Goal: Task Accomplishment & Management: Use online tool/utility

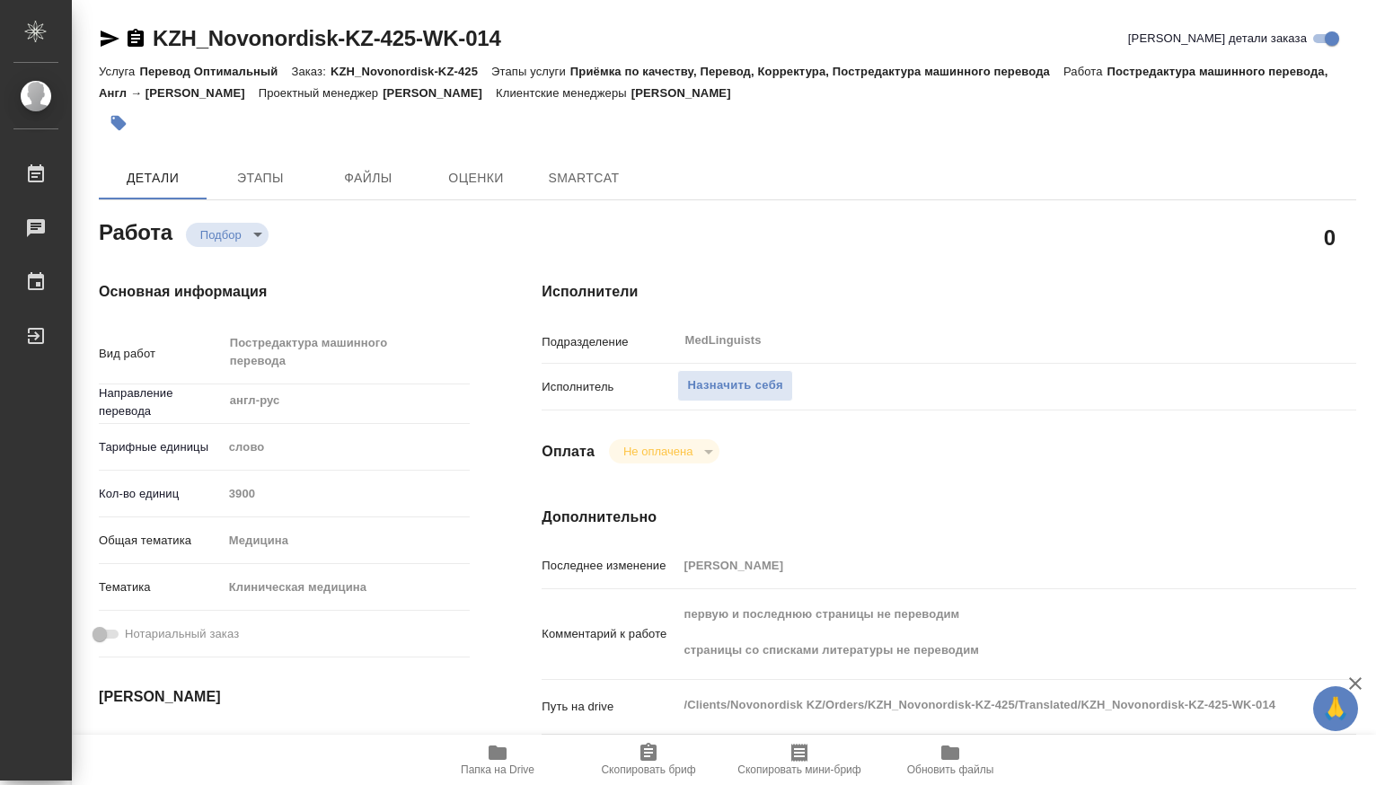
type textarea "x"
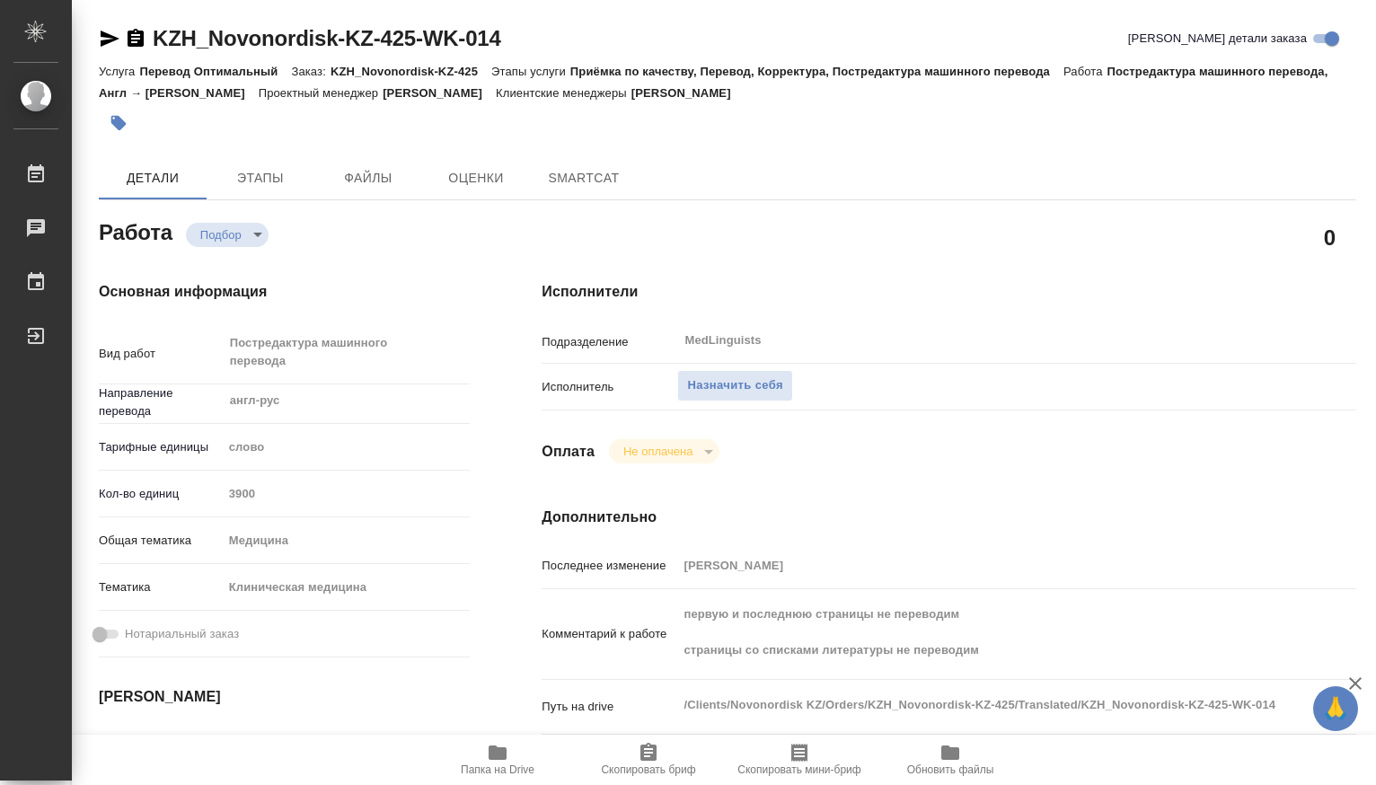
type textarea "x"
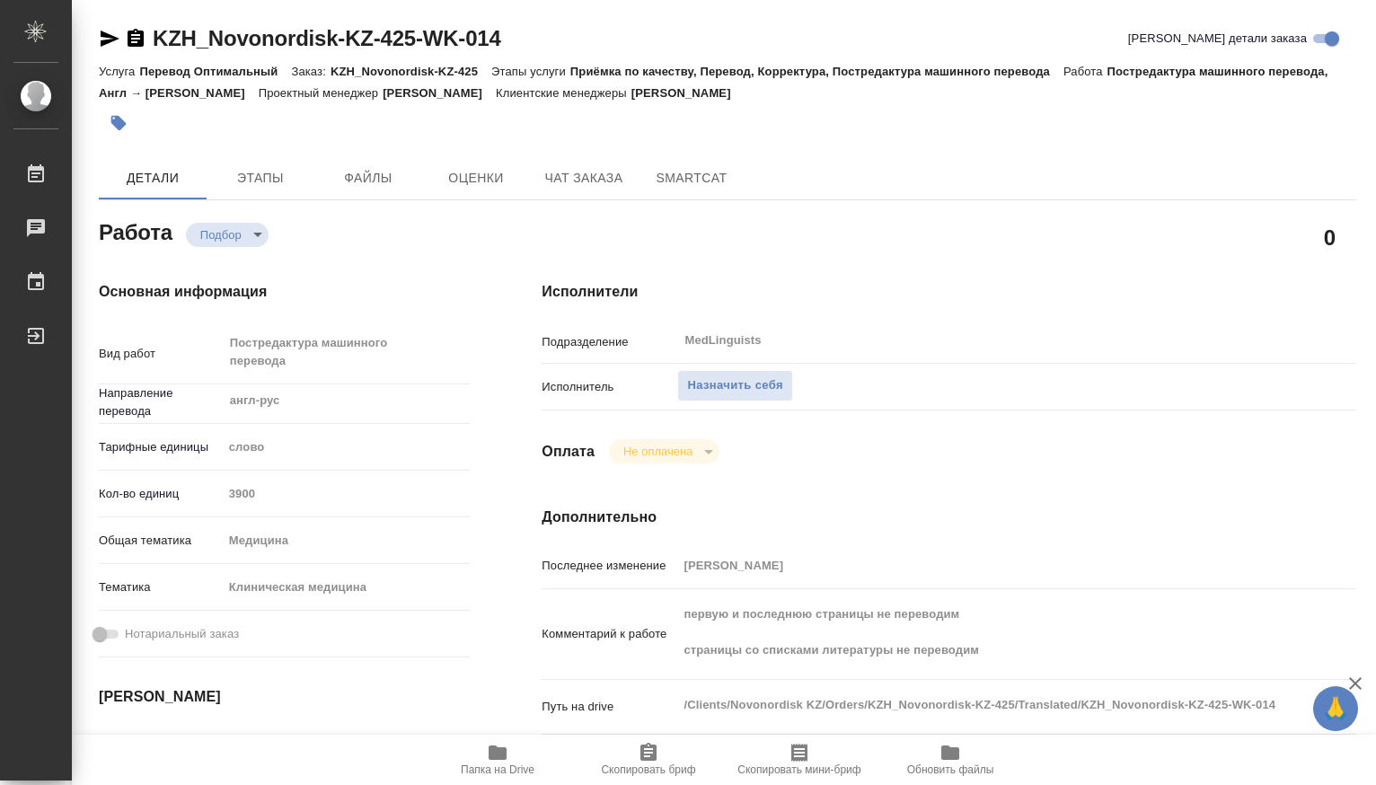
type textarea "x"
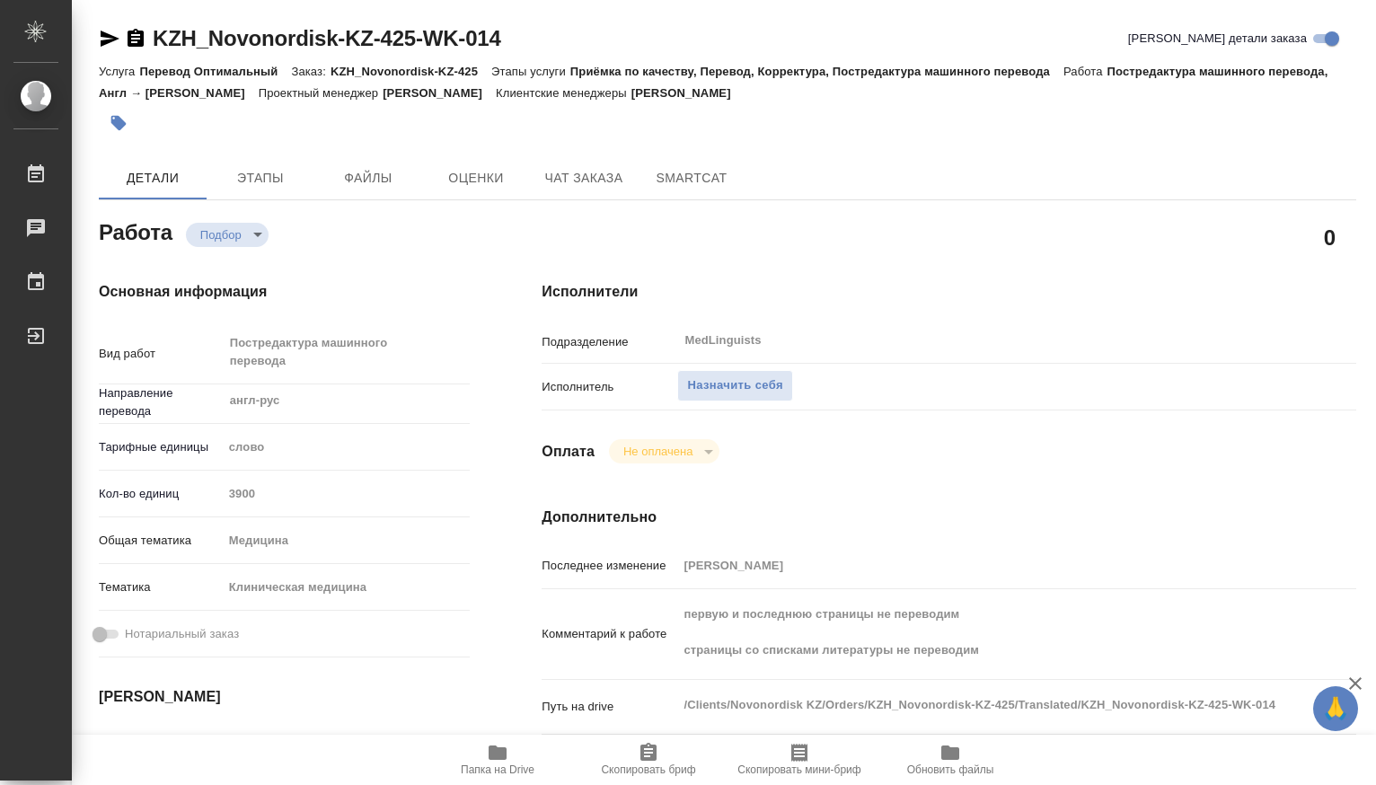
type textarea "x"
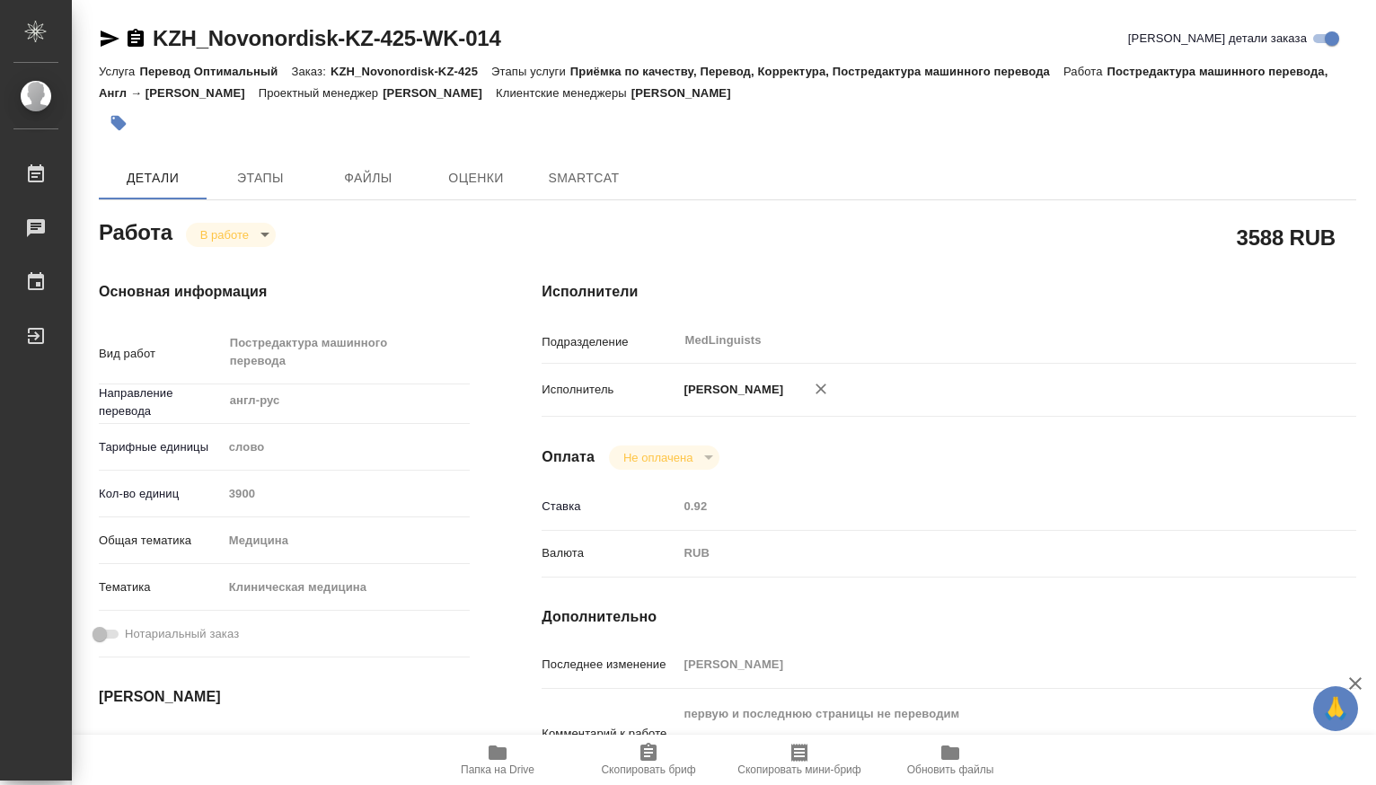
type textarea "x"
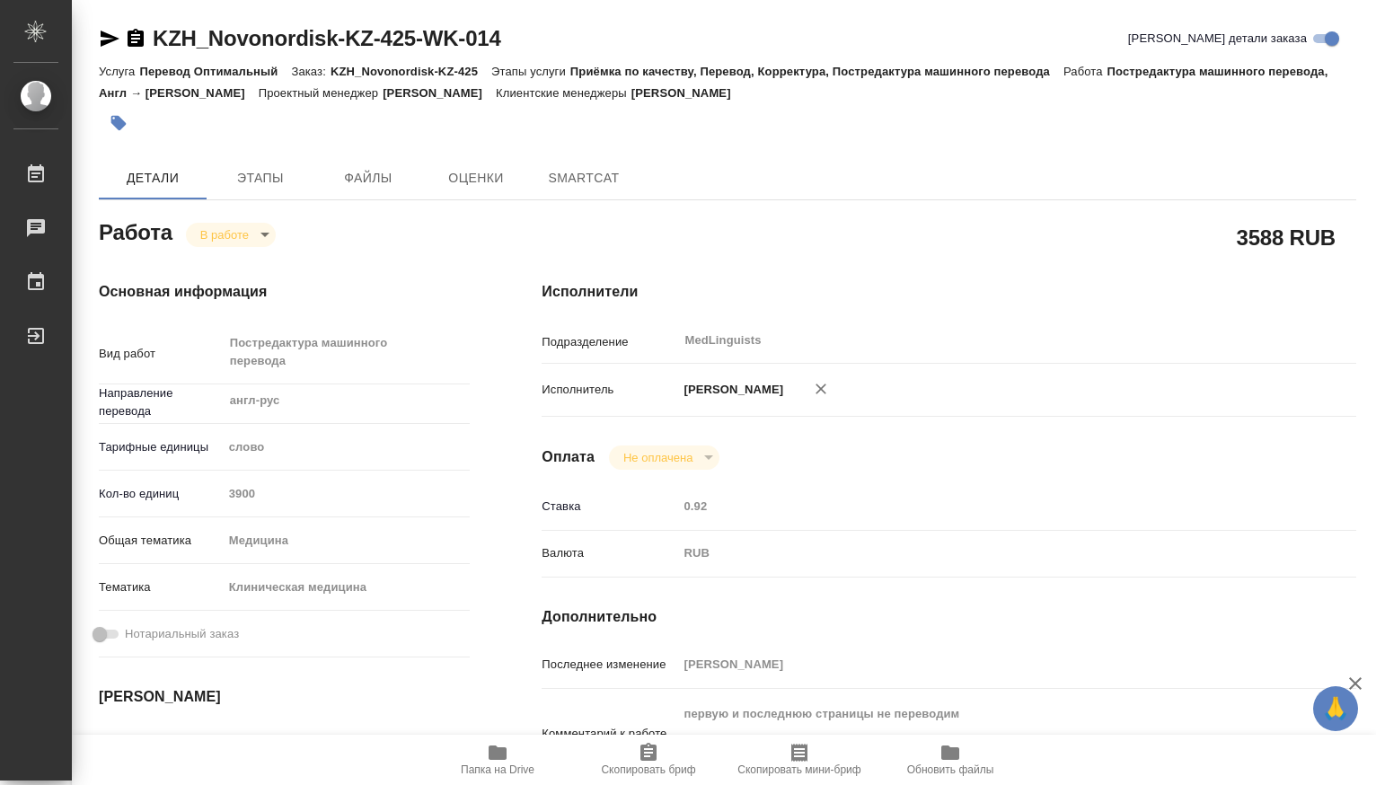
type textarea "x"
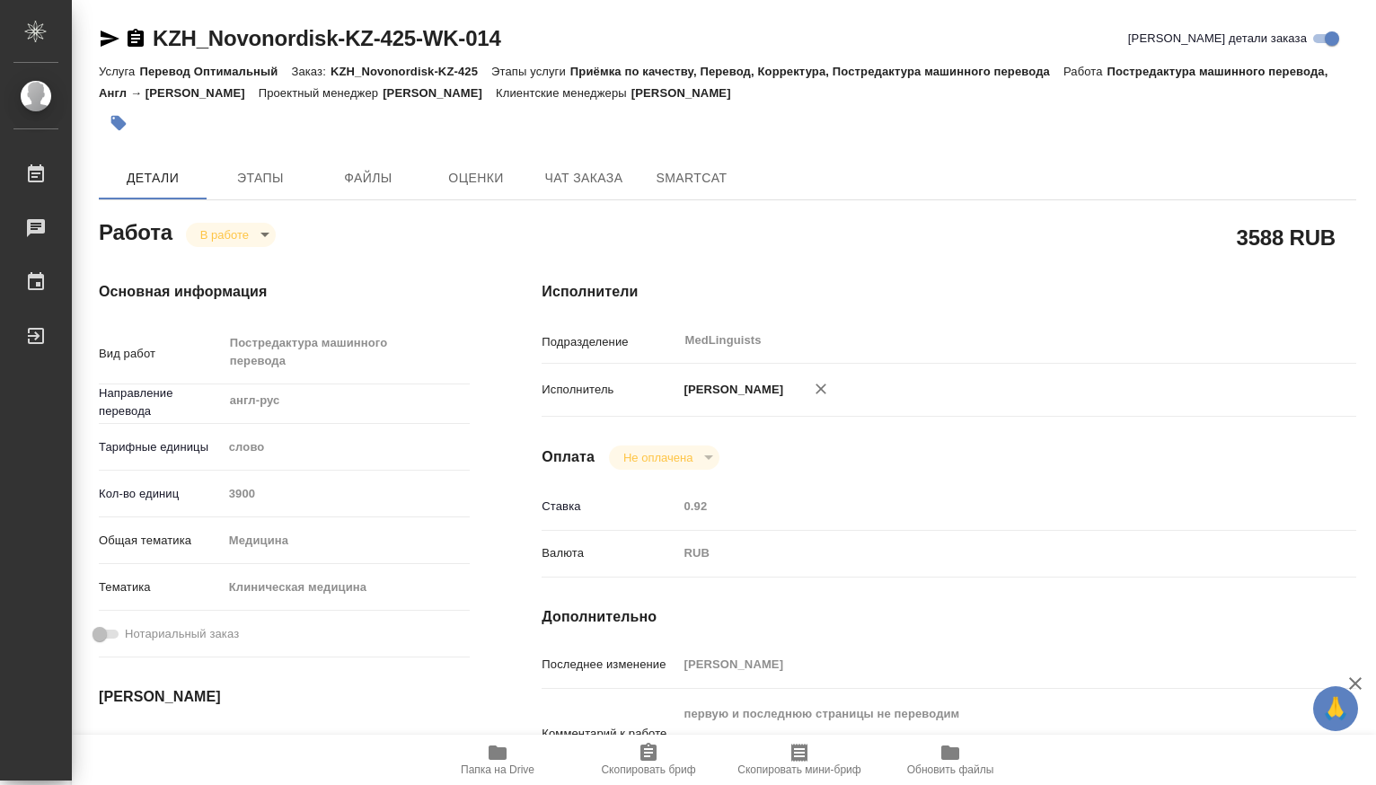
type textarea "x"
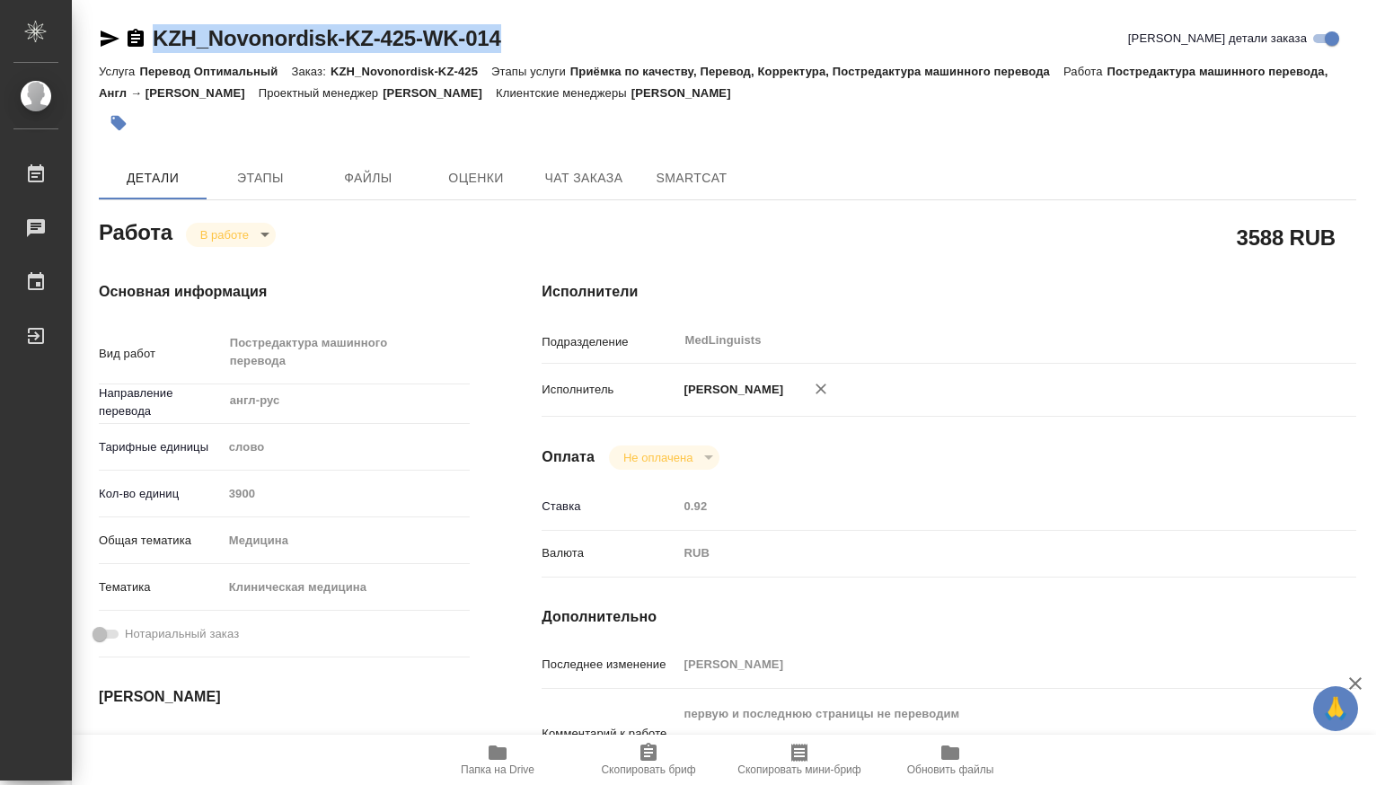
type textarea "x"
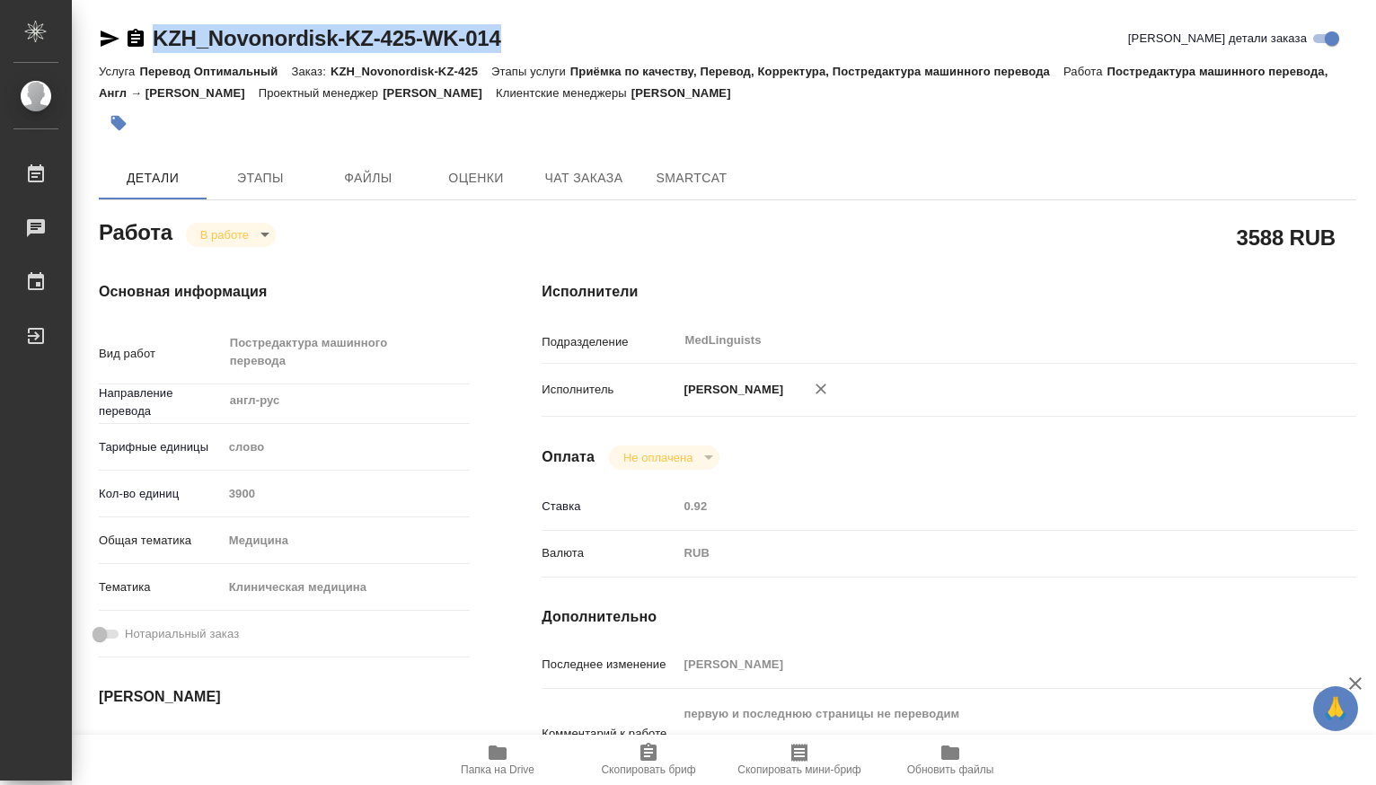
drag, startPoint x: 524, startPoint y: 40, endPoint x: 159, endPoint y: 40, distance: 365.4
click at [159, 40] on div "KZH_Novonordisk-KZ-425-WK-014 Кратко детали заказа" at bounding box center [727, 38] width 1257 height 29
copy link "KZH_Novonordisk-KZ-425-WK-014"
type textarea "x"
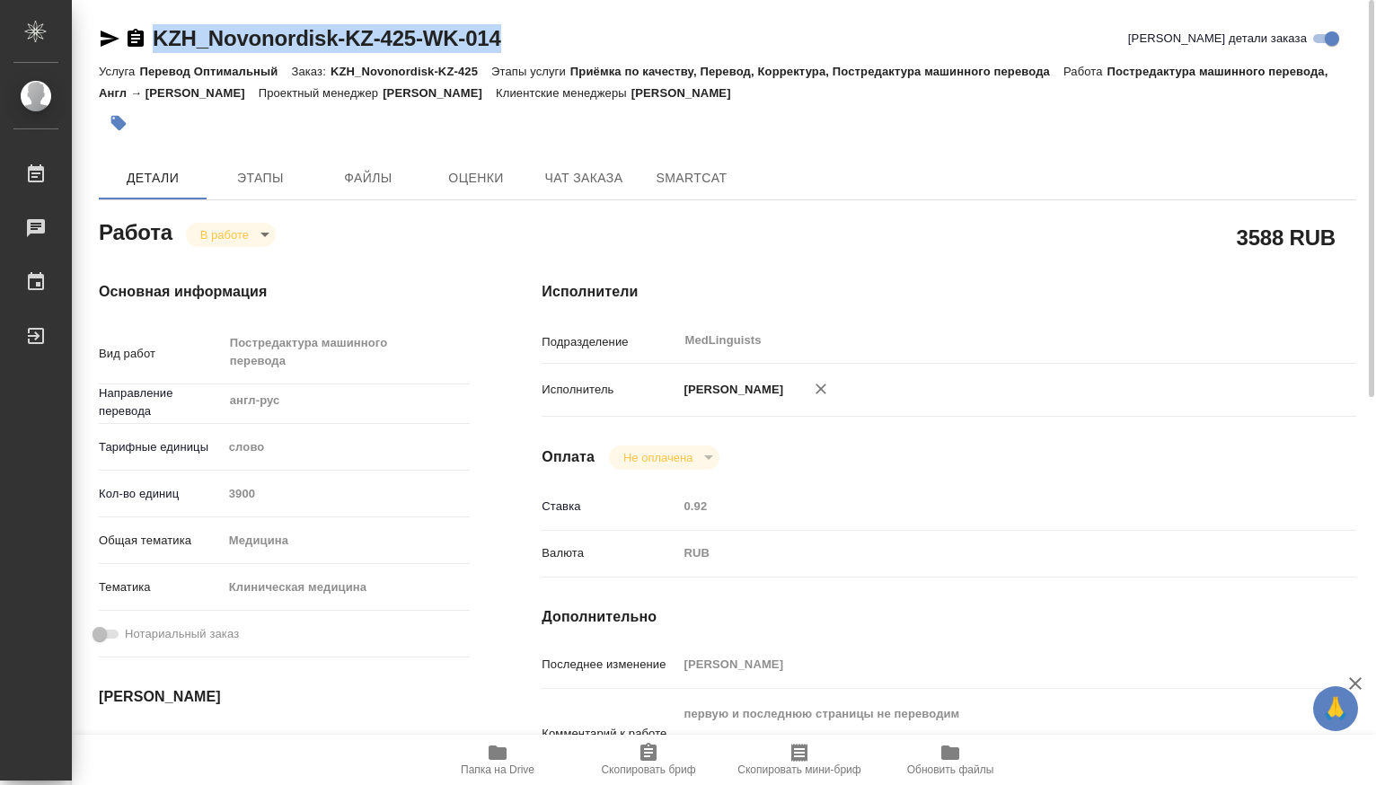
type textarea "x"
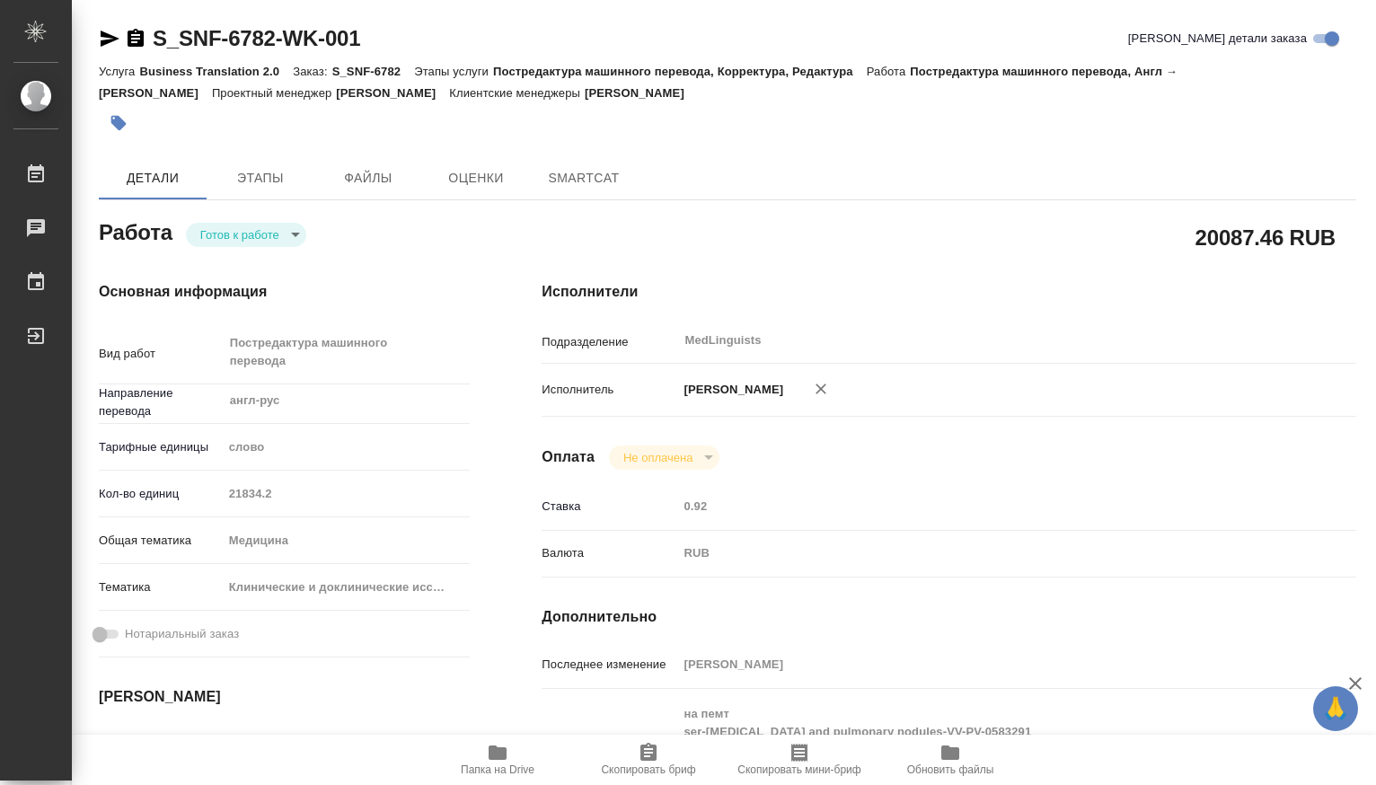
type textarea "x"
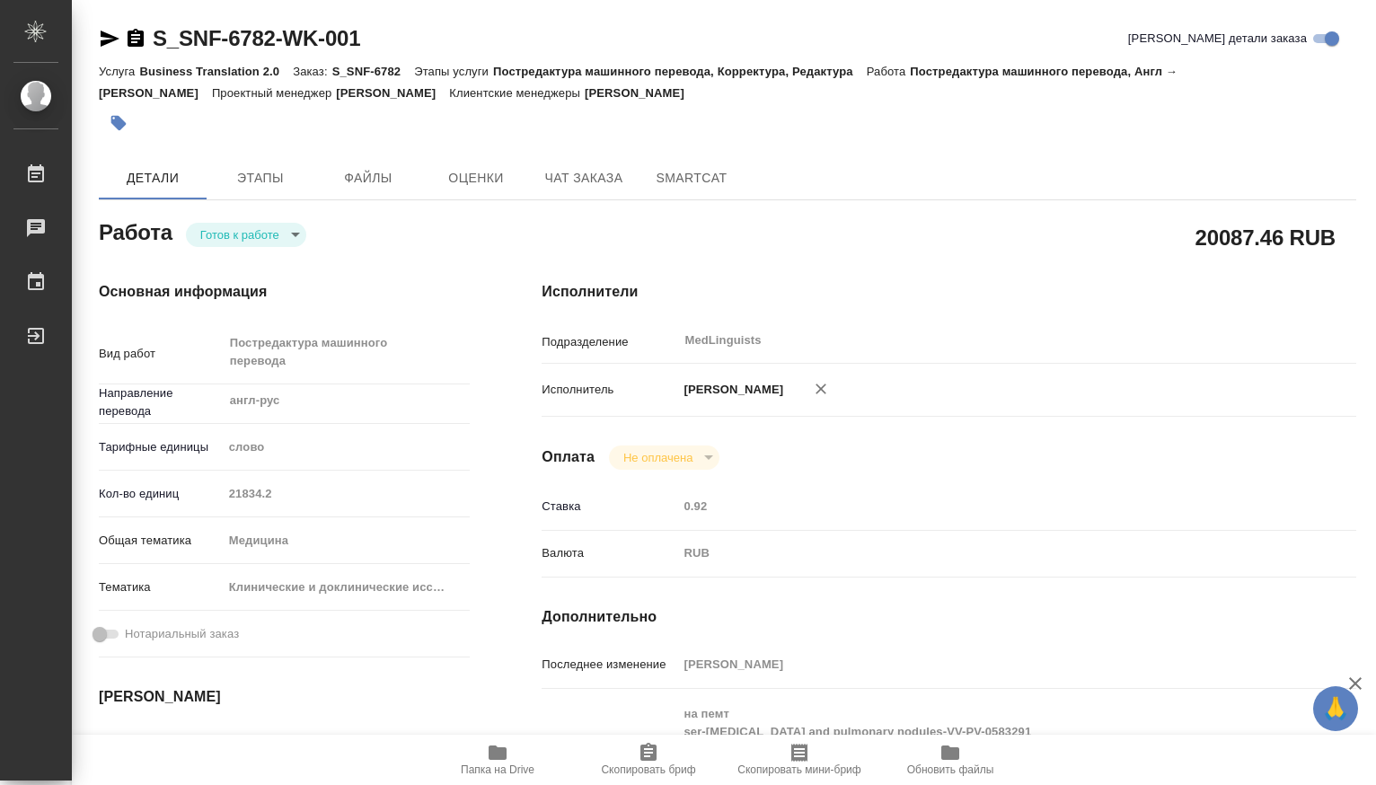
type textarea "x"
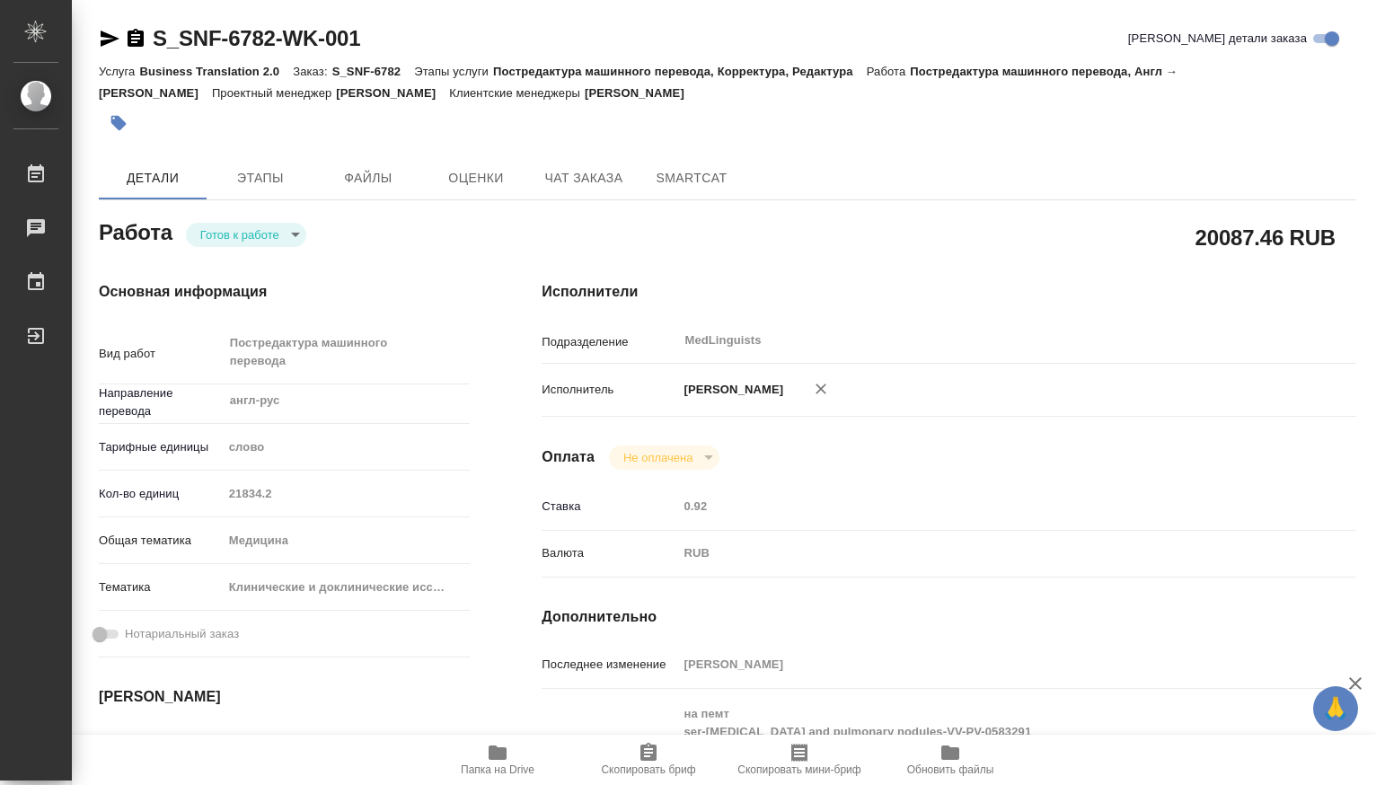
scroll to position [299, 0]
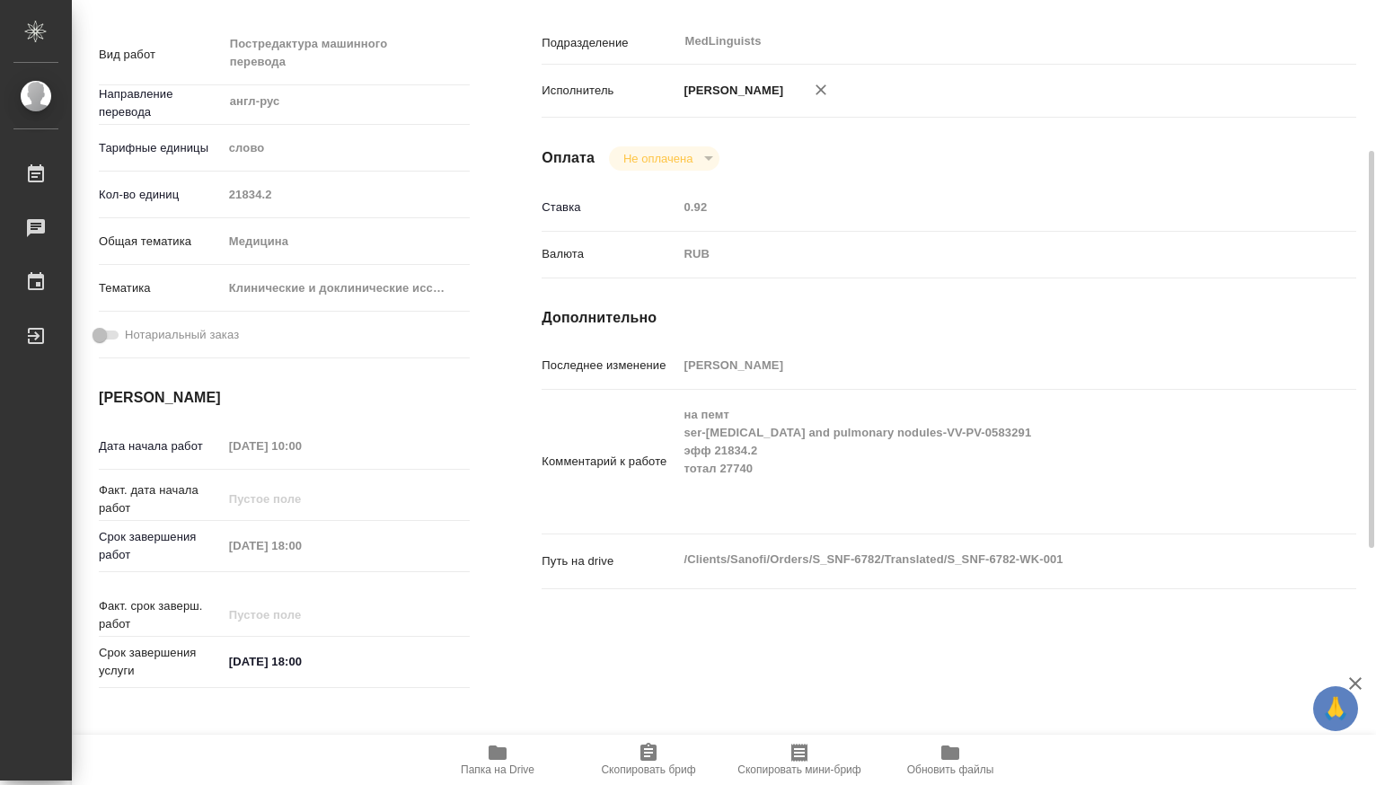
type textarea "x"
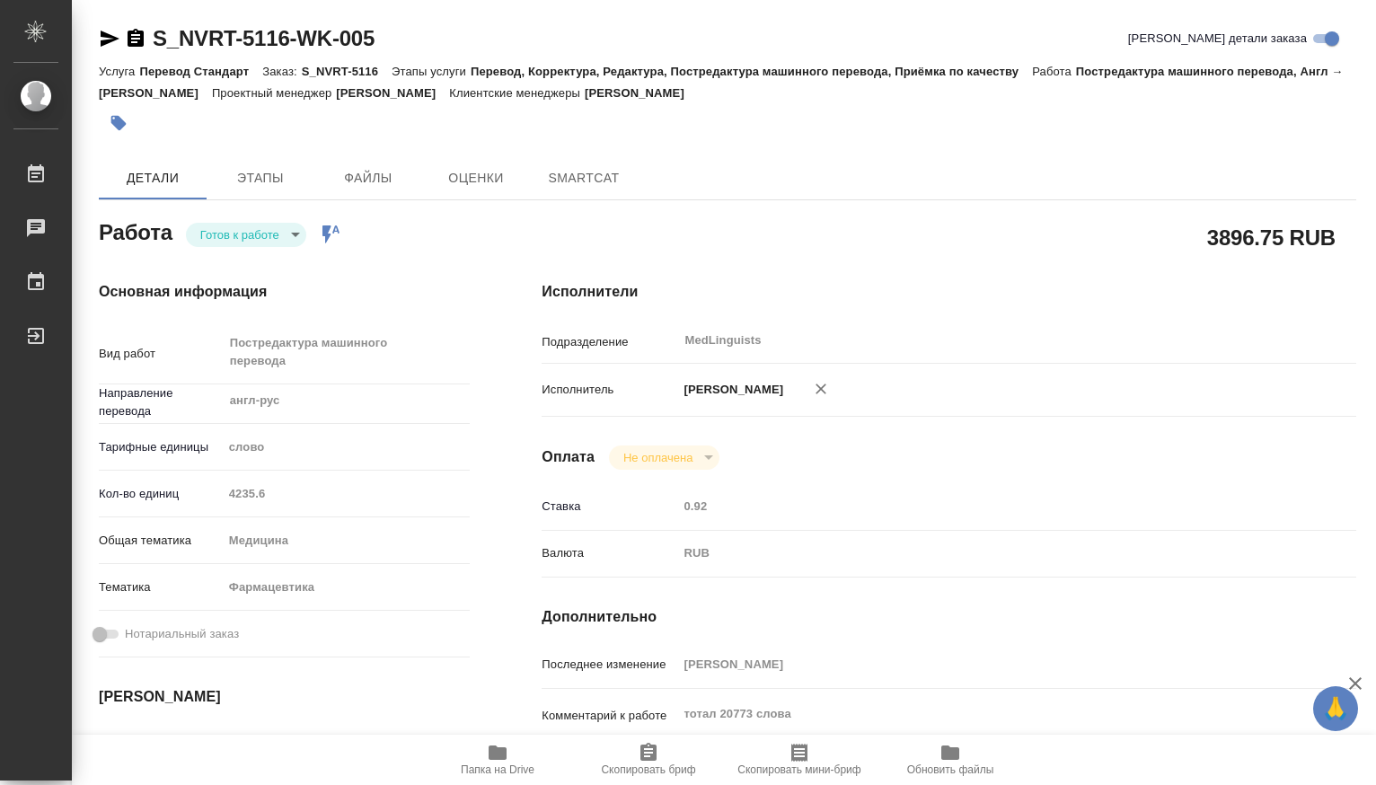
type textarea "x"
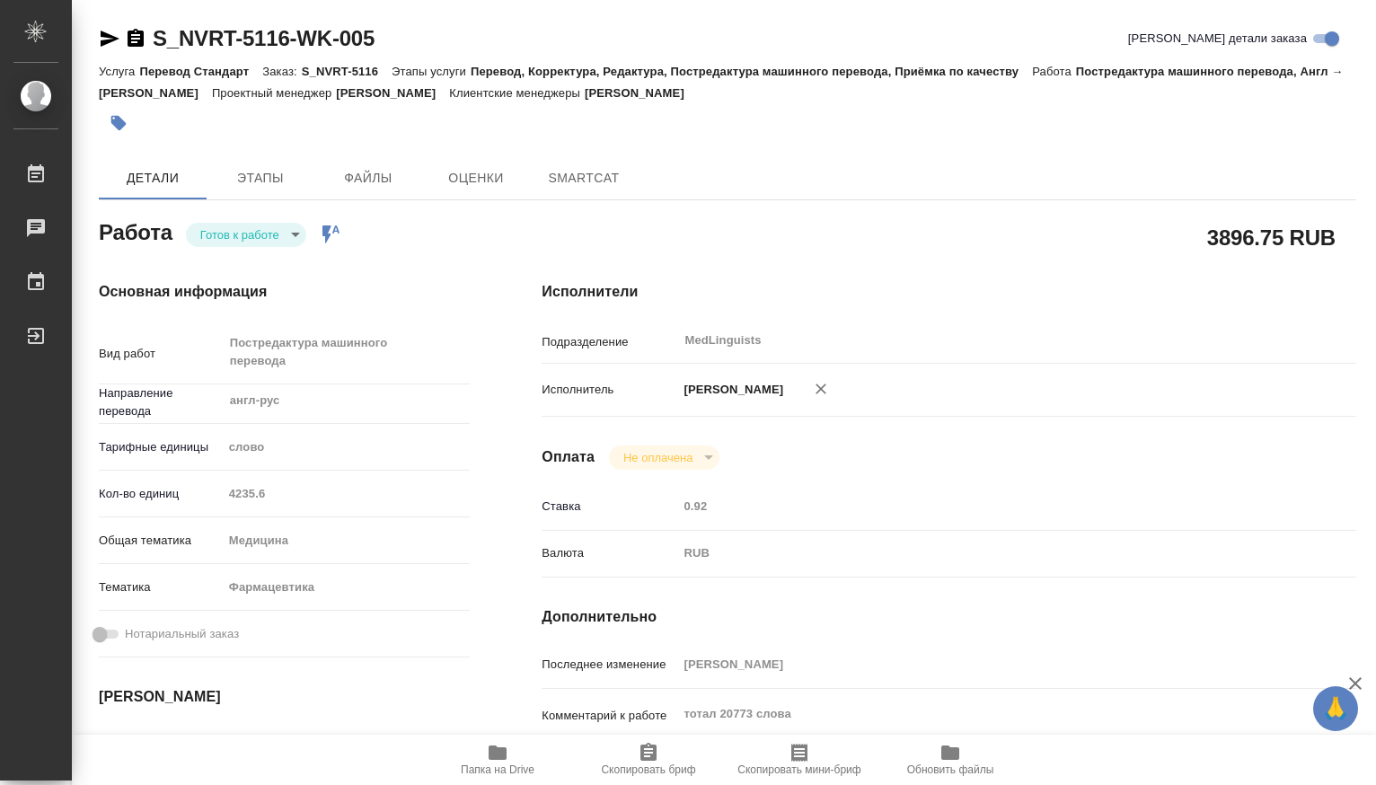
type textarea "x"
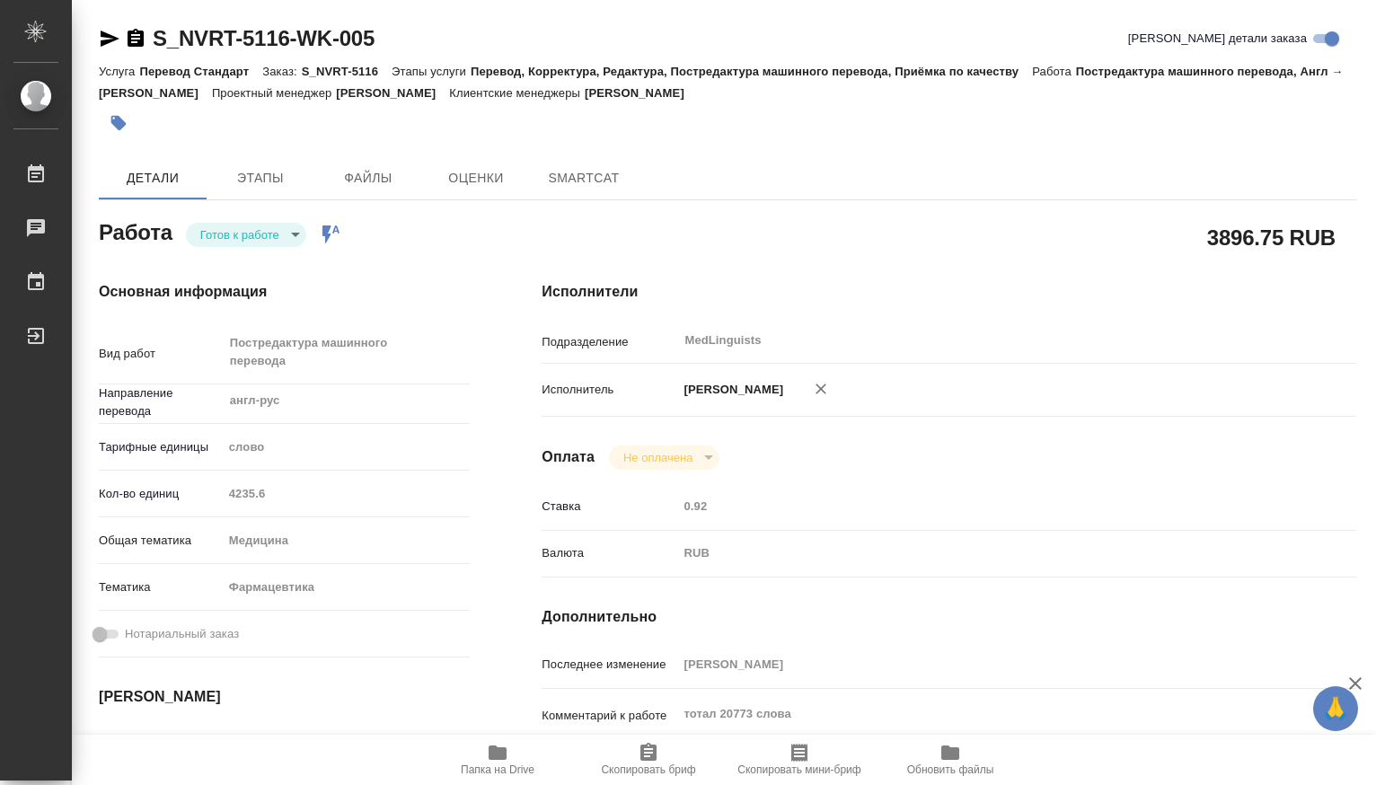
type textarea "x"
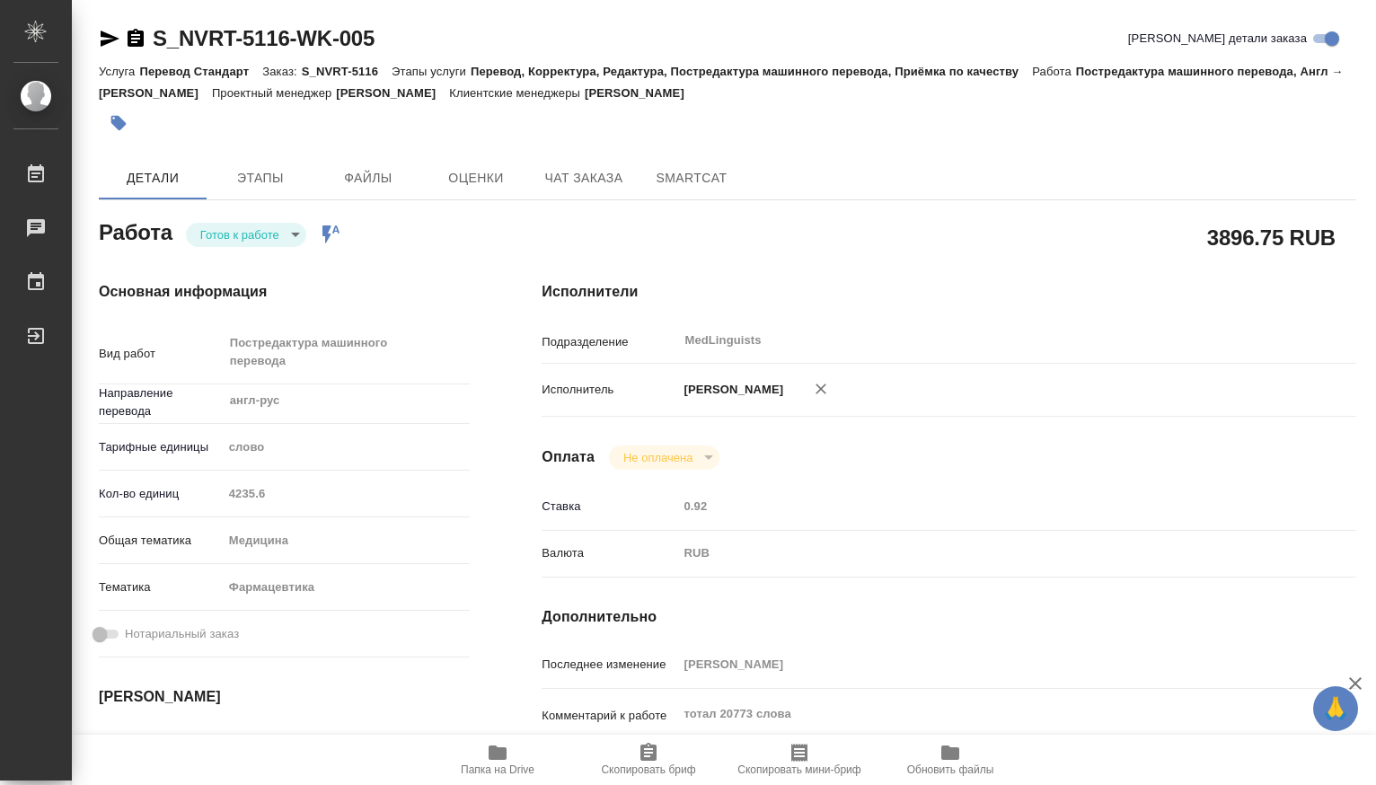
type textarea "x"
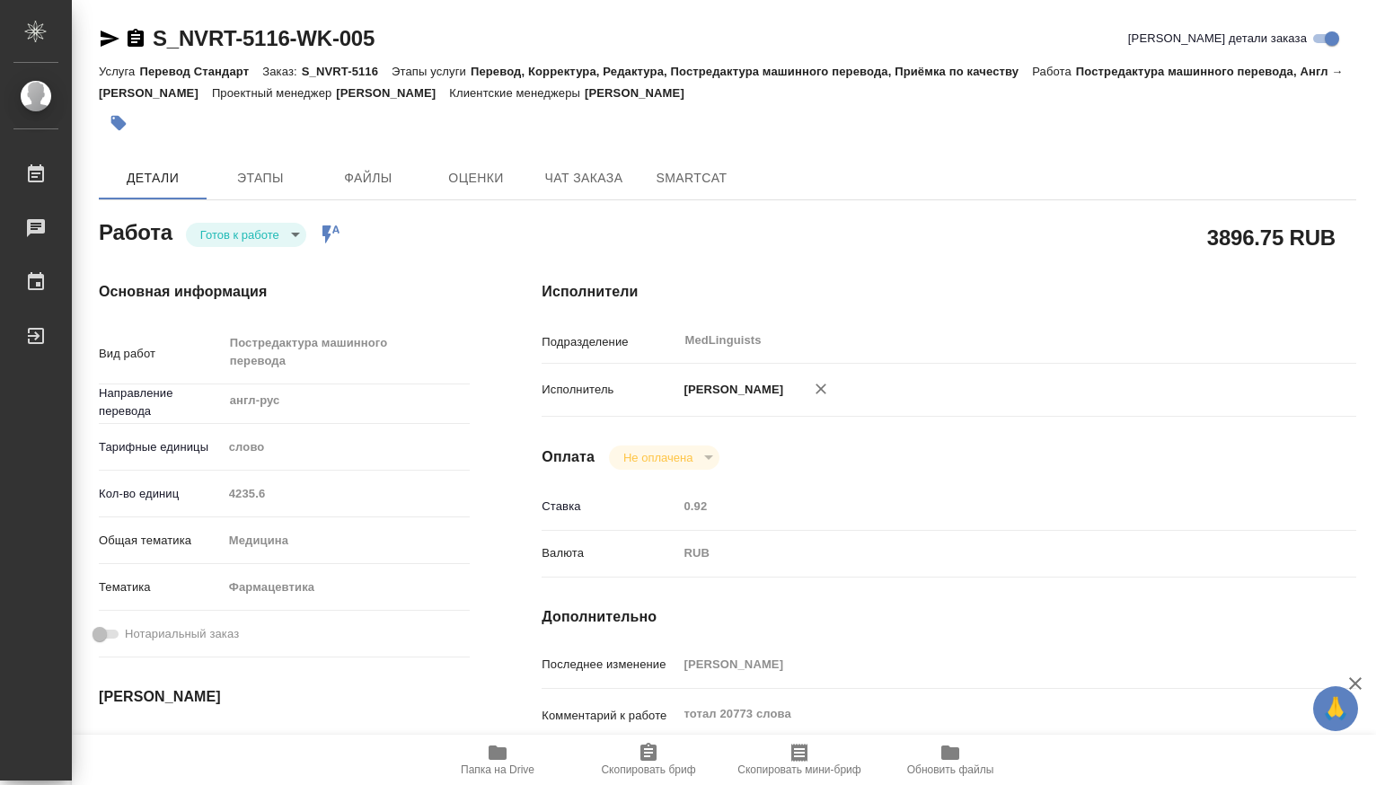
type textarea "x"
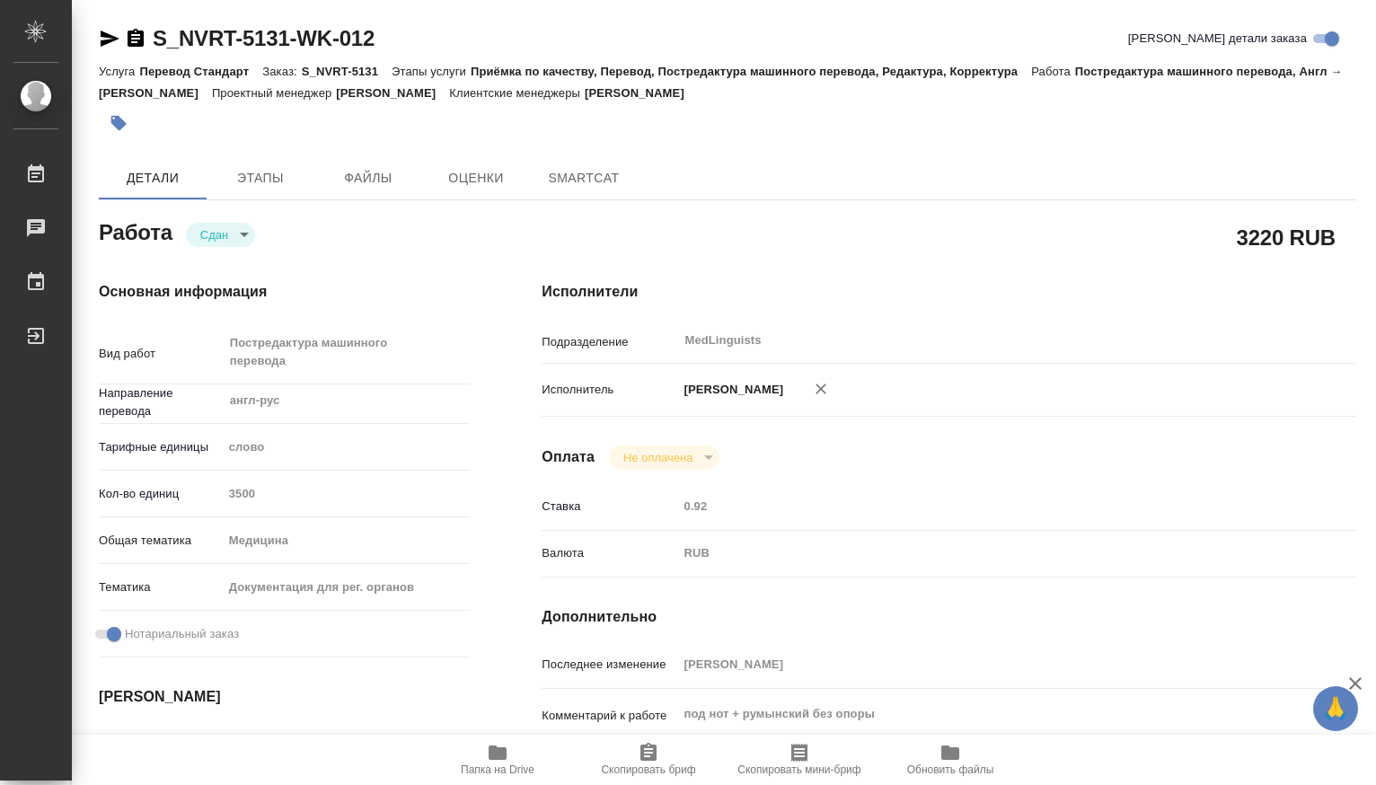
type textarea "x"
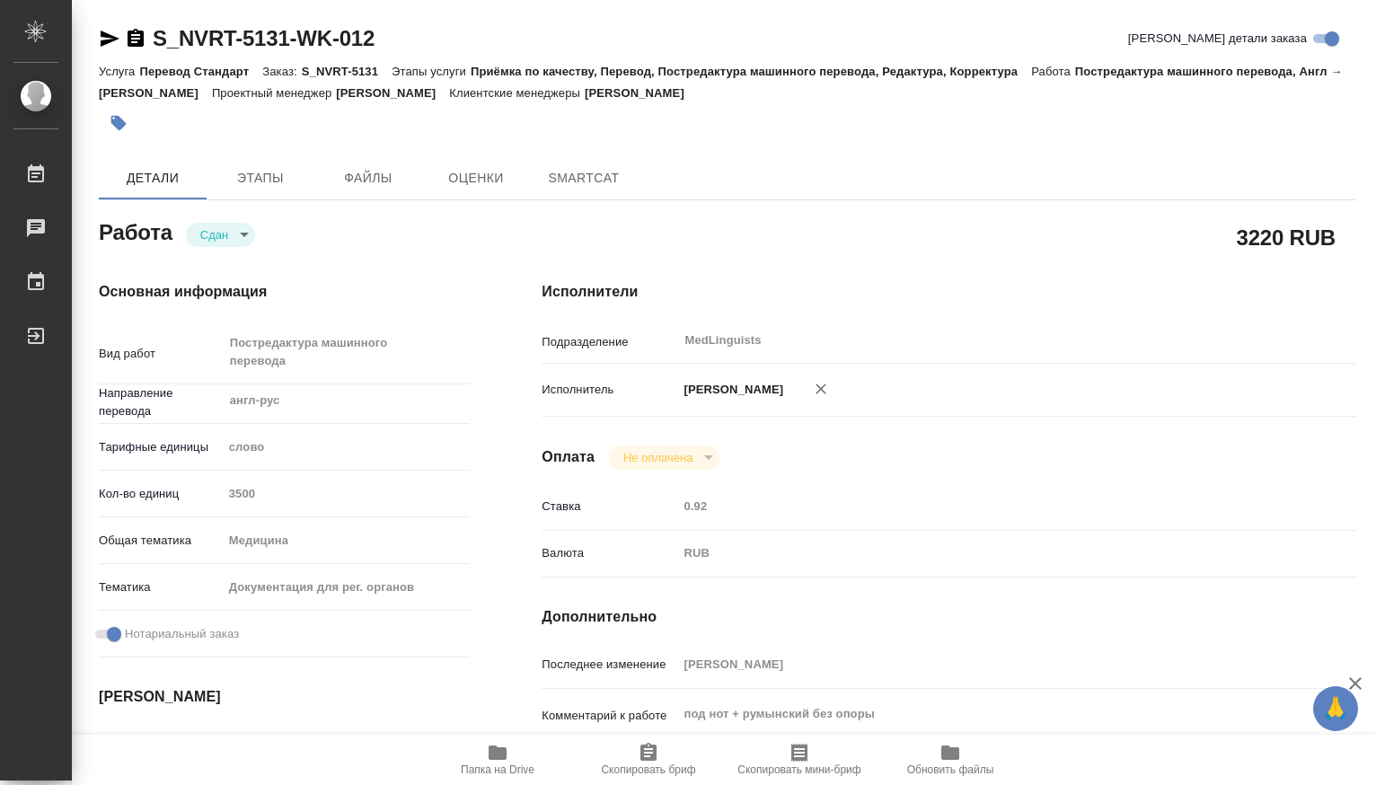
type textarea "x"
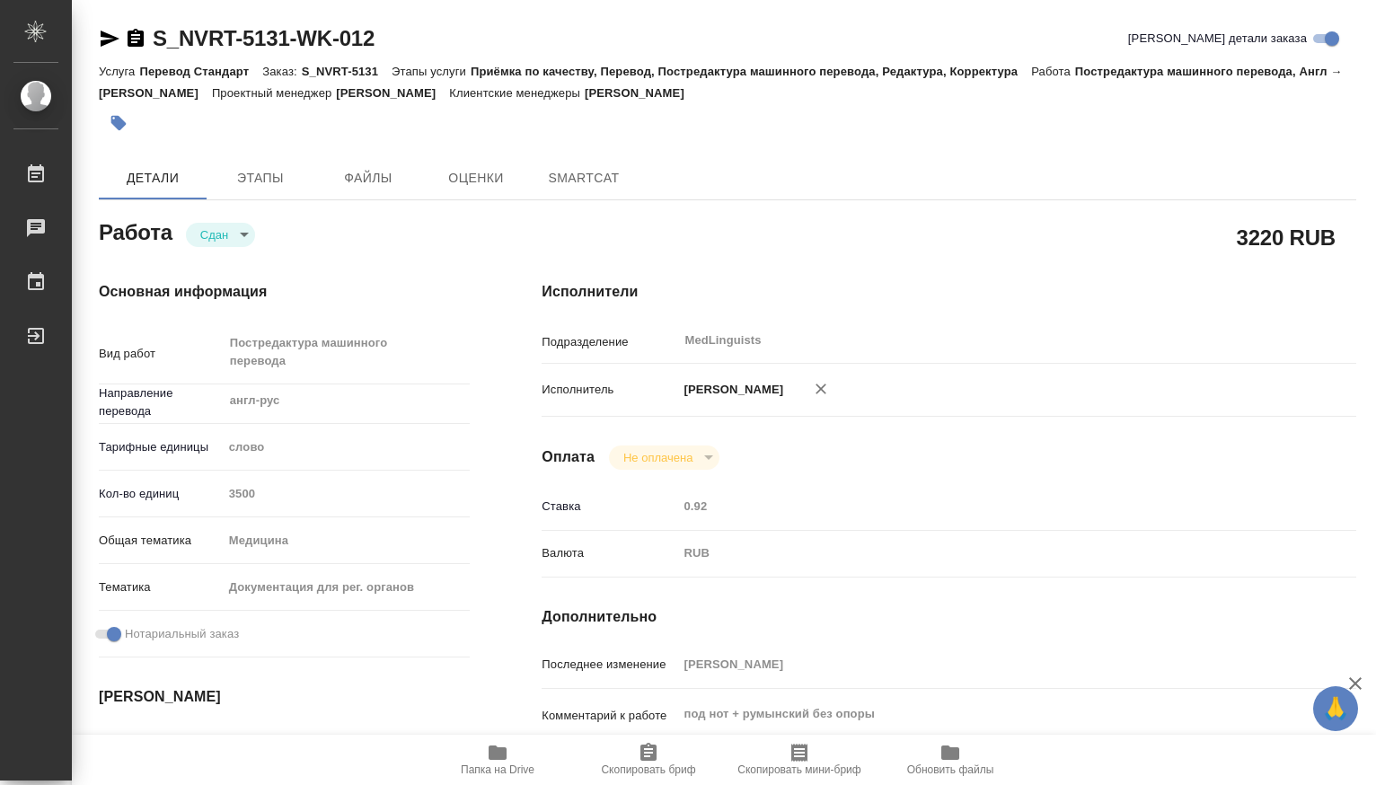
type textarea "x"
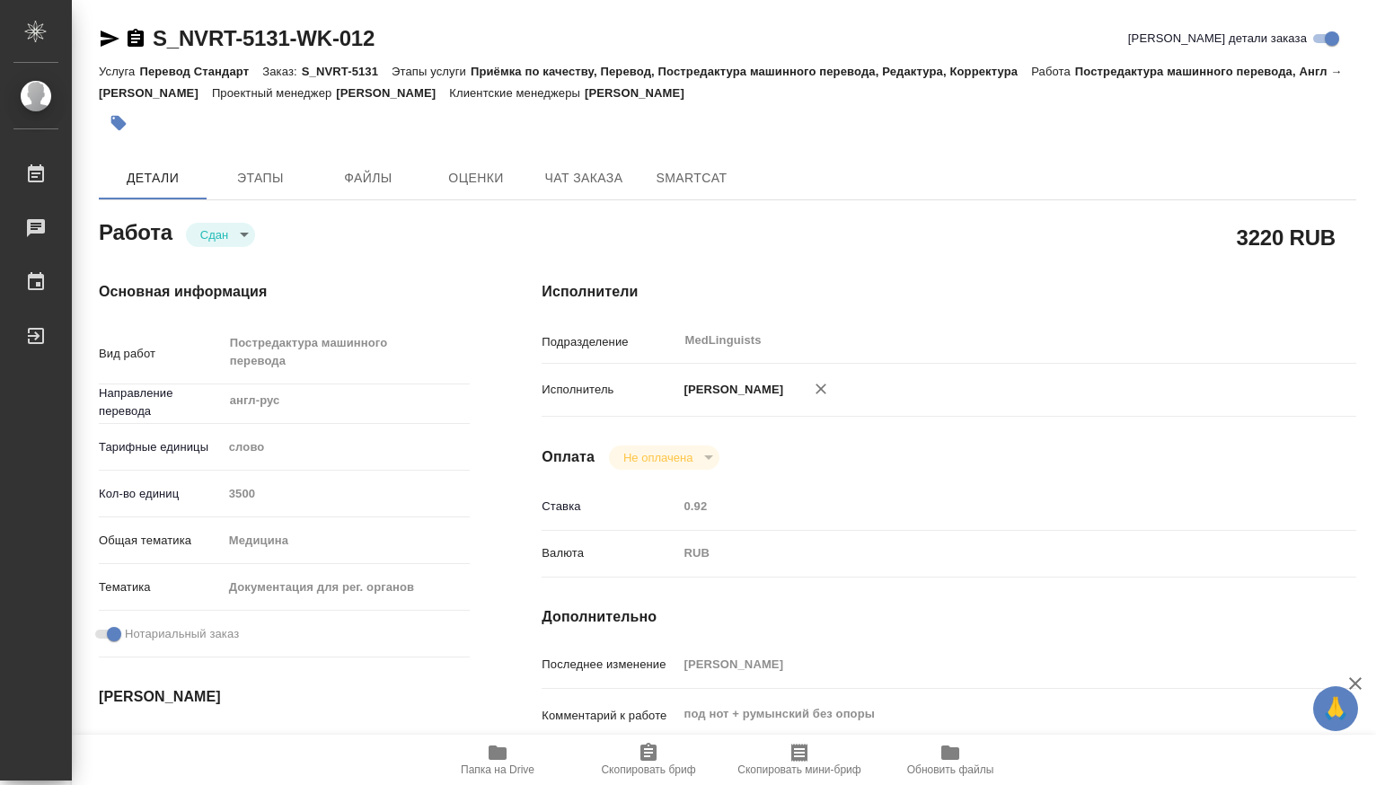
type textarea "x"
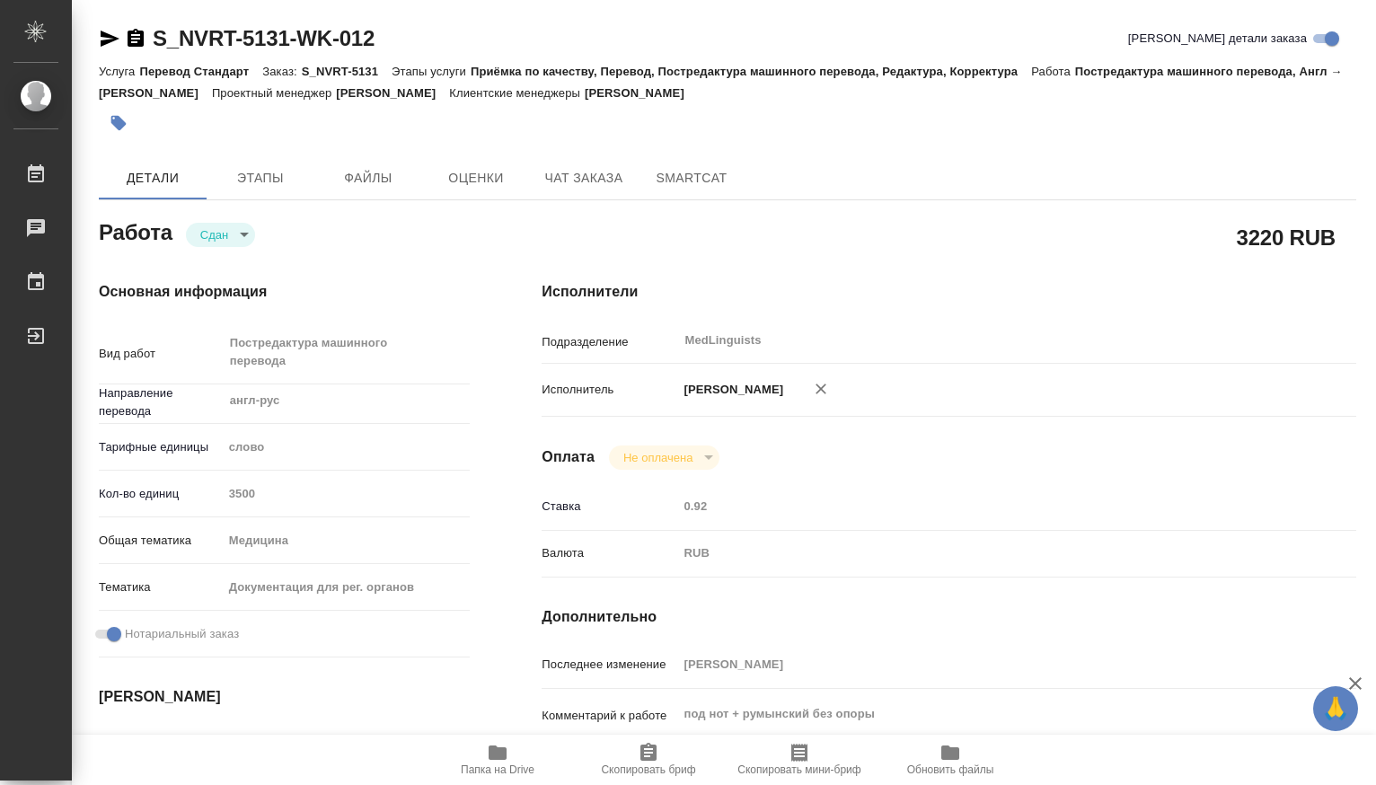
type textarea "x"
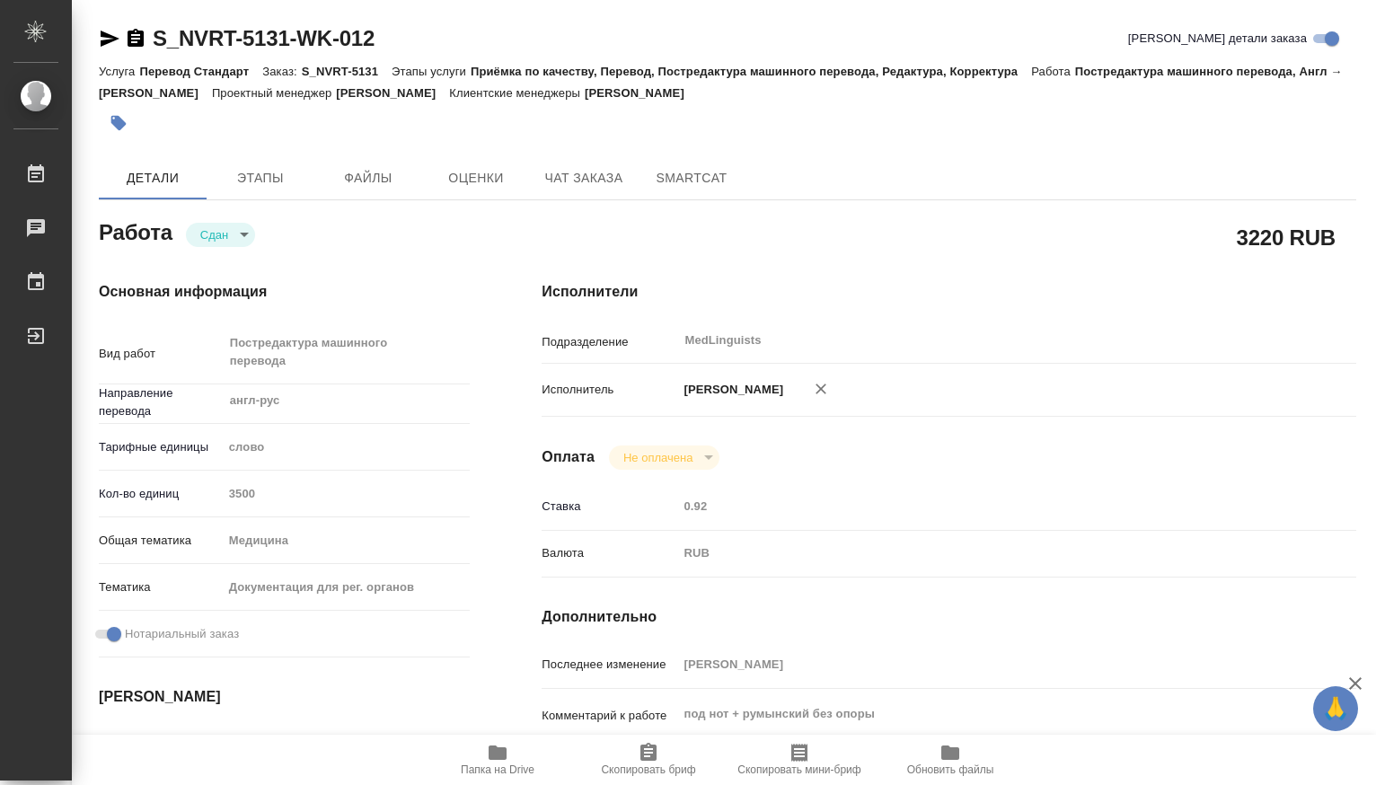
click at [219, 494] on div "Кол-во единиц 3500" at bounding box center [284, 493] width 371 height 31
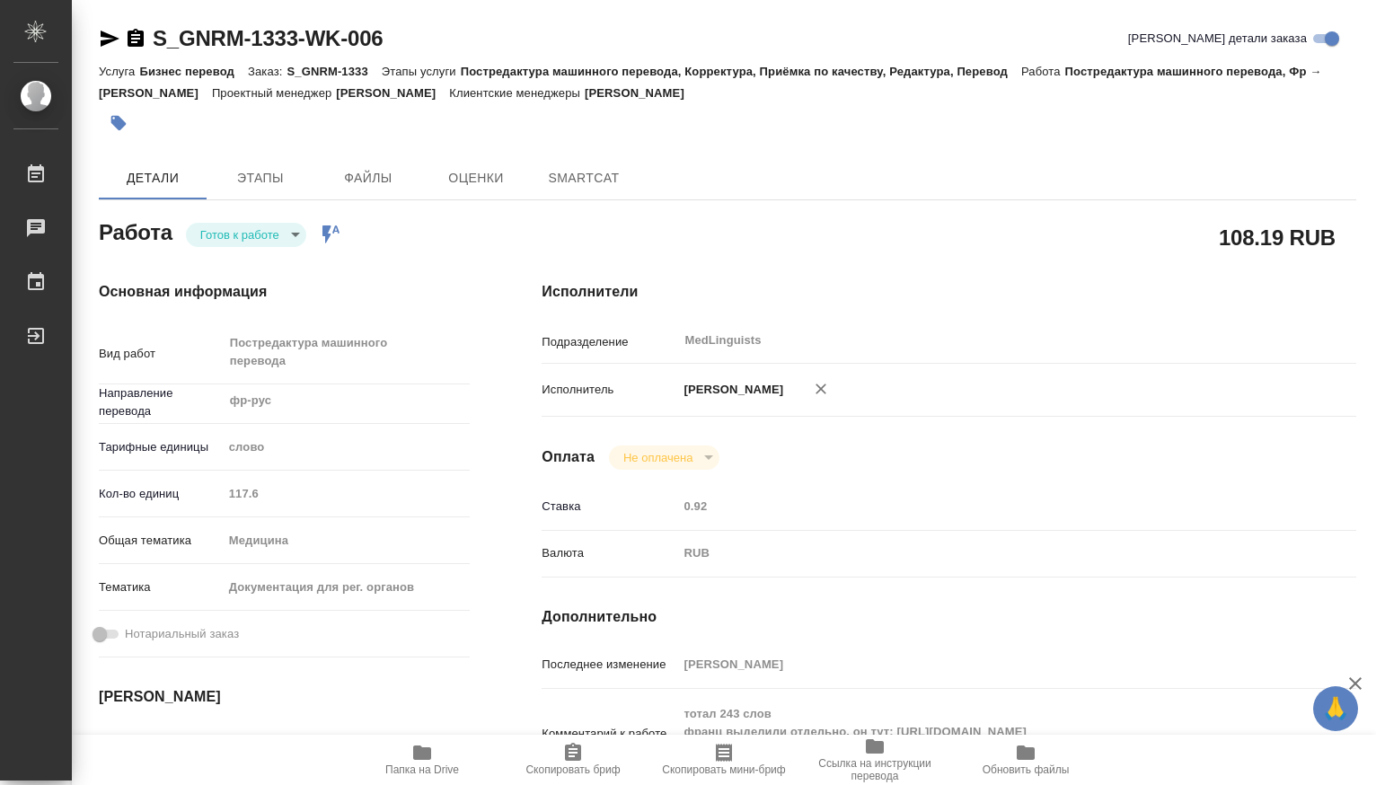
type textarea "x"
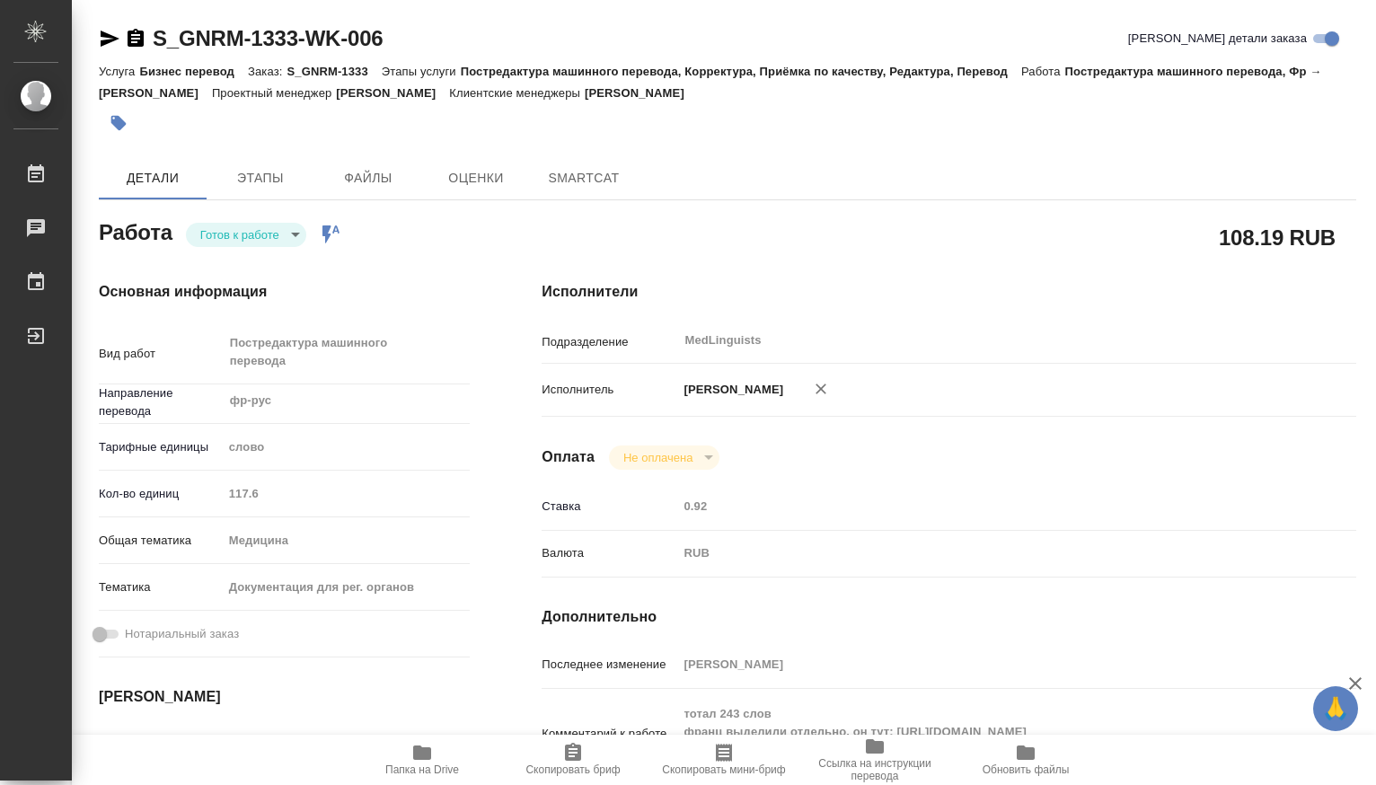
type textarea "x"
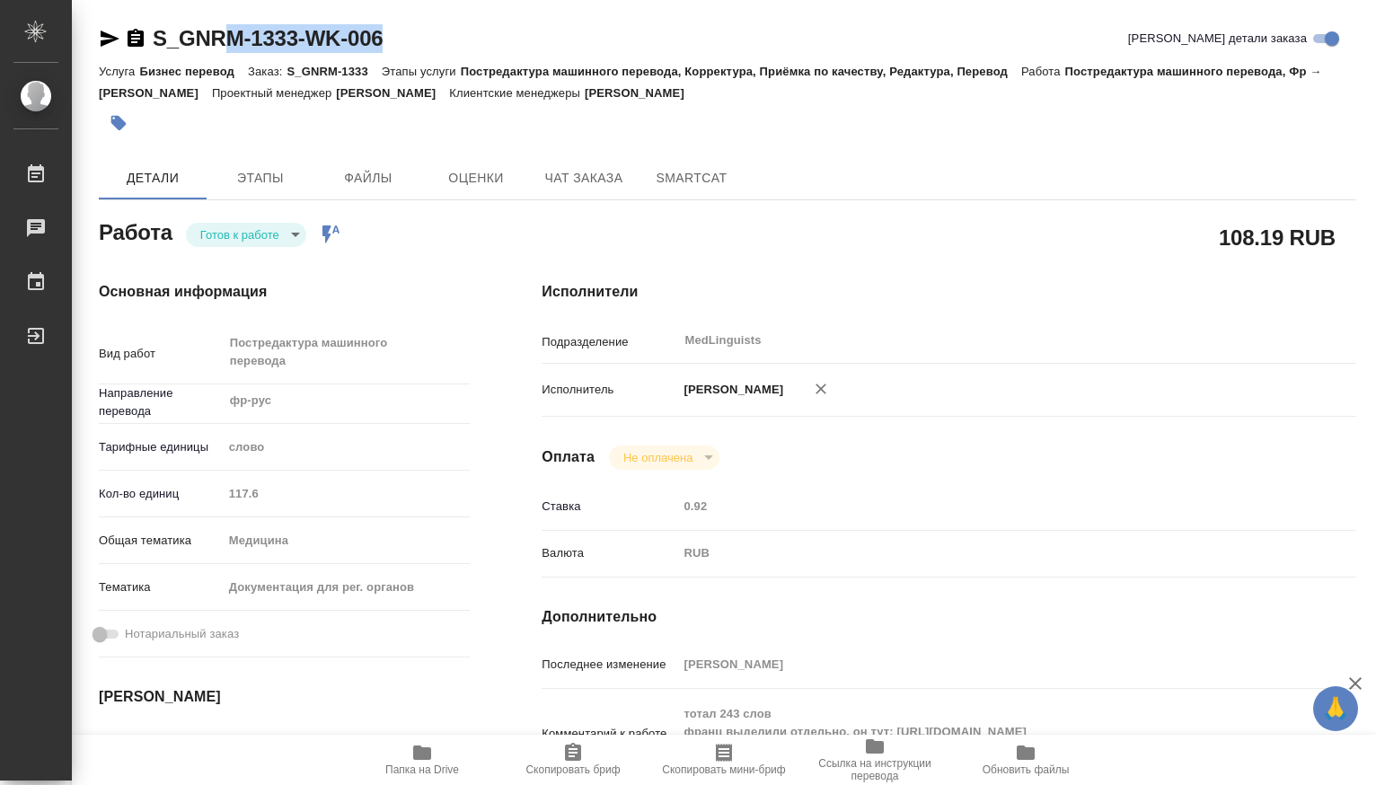
type textarea "x"
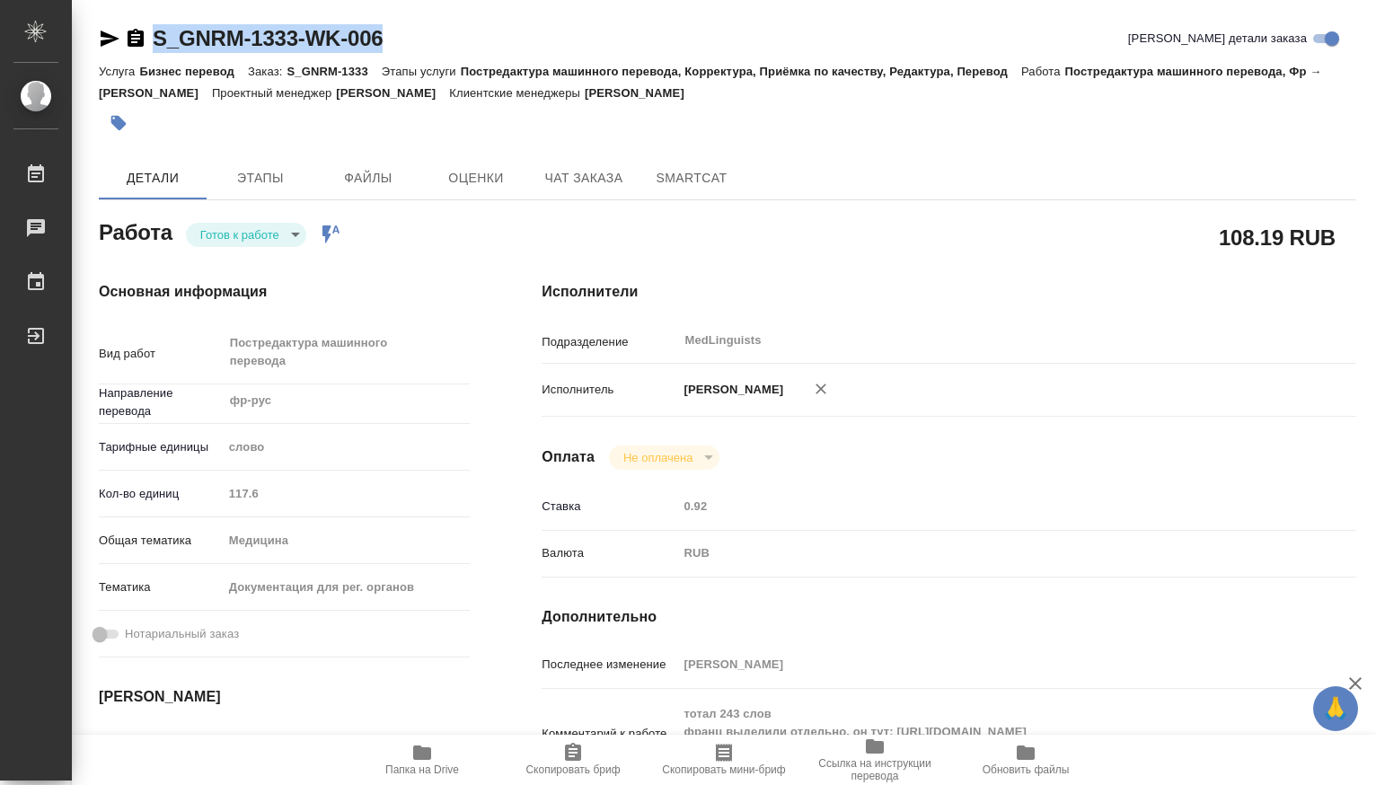
drag, startPoint x: 402, startPoint y: 45, endPoint x: 148, endPoint y: 34, distance: 254.3
click at [148, 34] on div "S_GNRM-1333-WK-006 Кратко детали заказа" at bounding box center [727, 38] width 1257 height 29
type textarea "x"
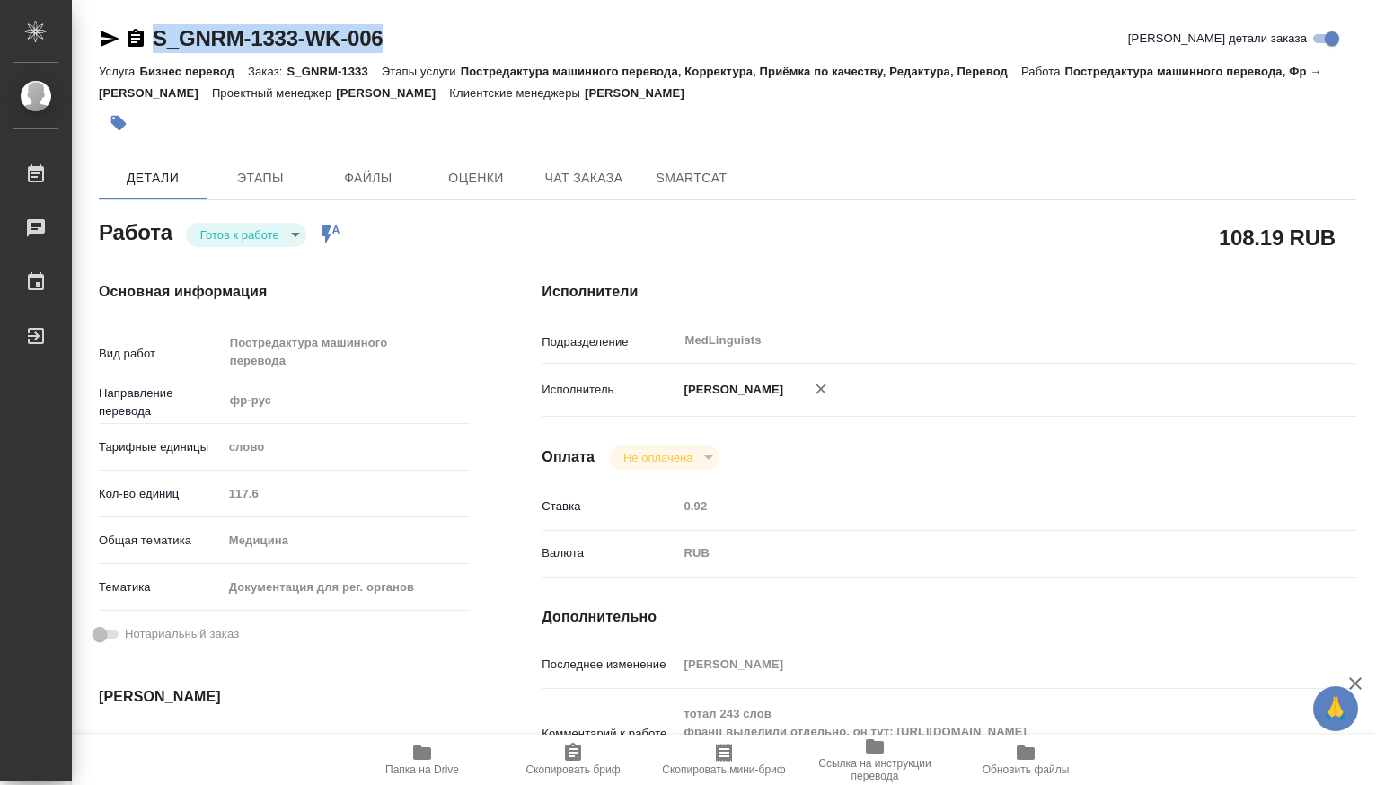
type textarea "x"
copy link "S_GNRM-1333-WK-006"
